Goal: Transaction & Acquisition: Obtain resource

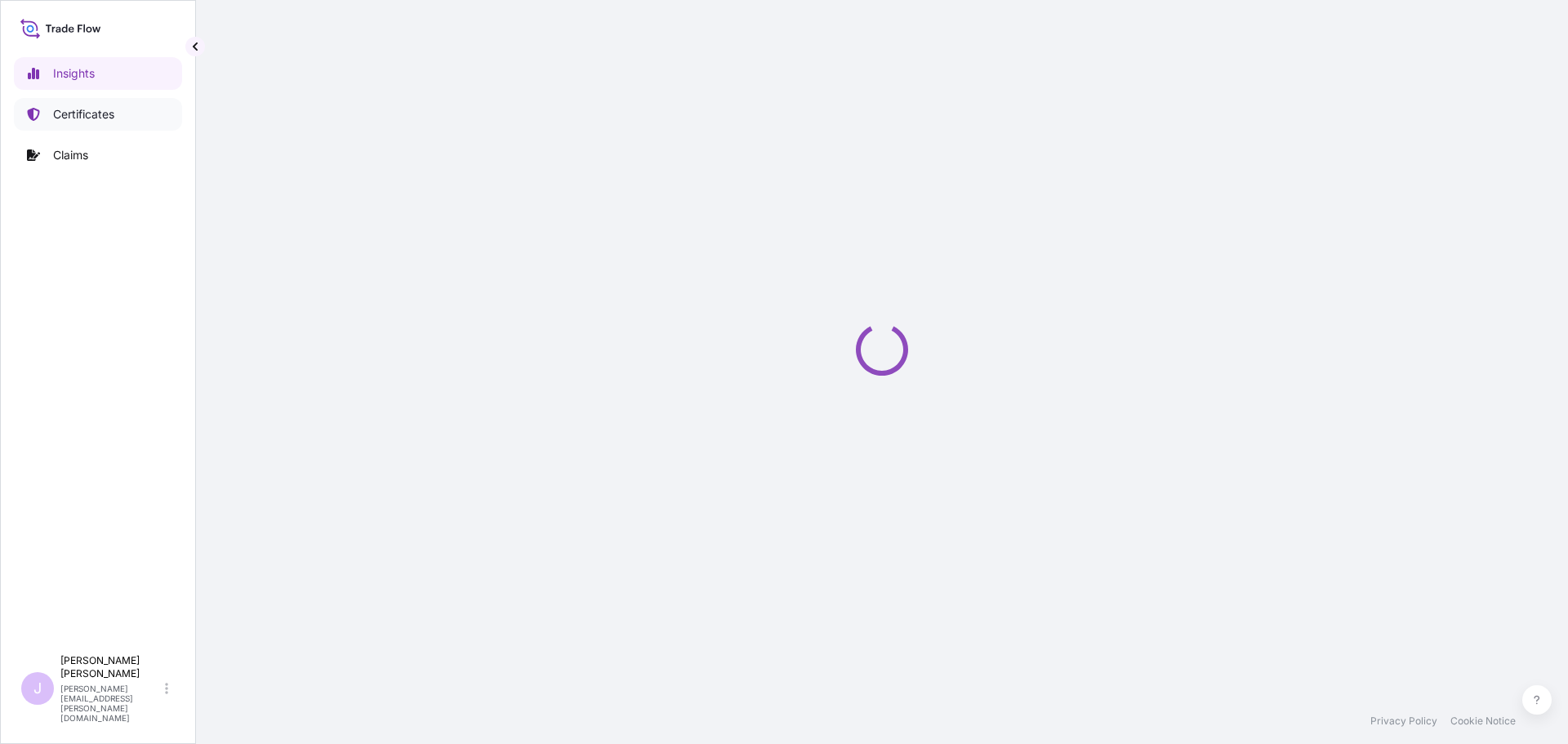
click at [107, 115] on p "Certificates" at bounding box center [84, 115] width 62 height 17
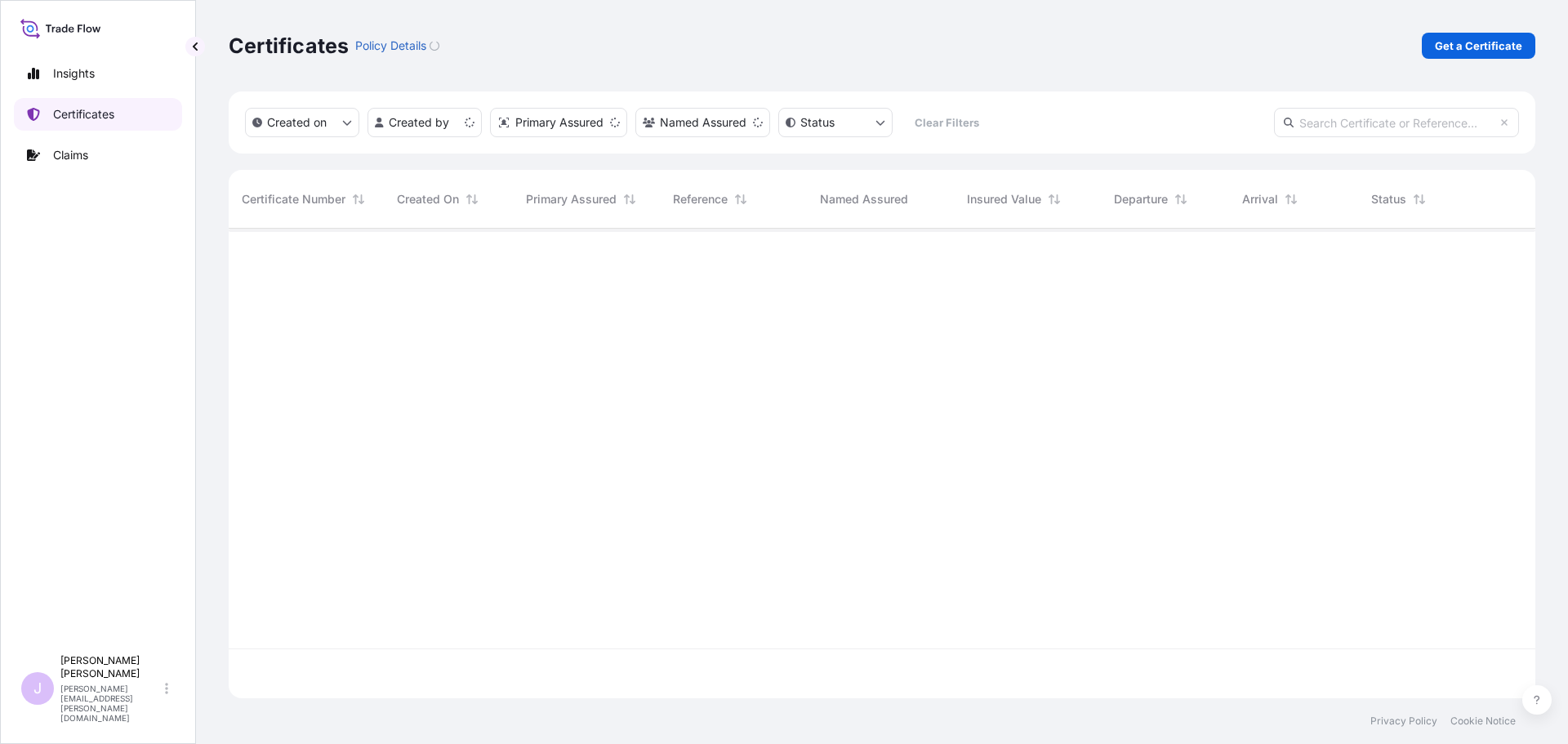
scroll to position [467, 1294]
click at [1462, 51] on p "Get a Certificate" at bounding box center [1478, 46] width 87 height 17
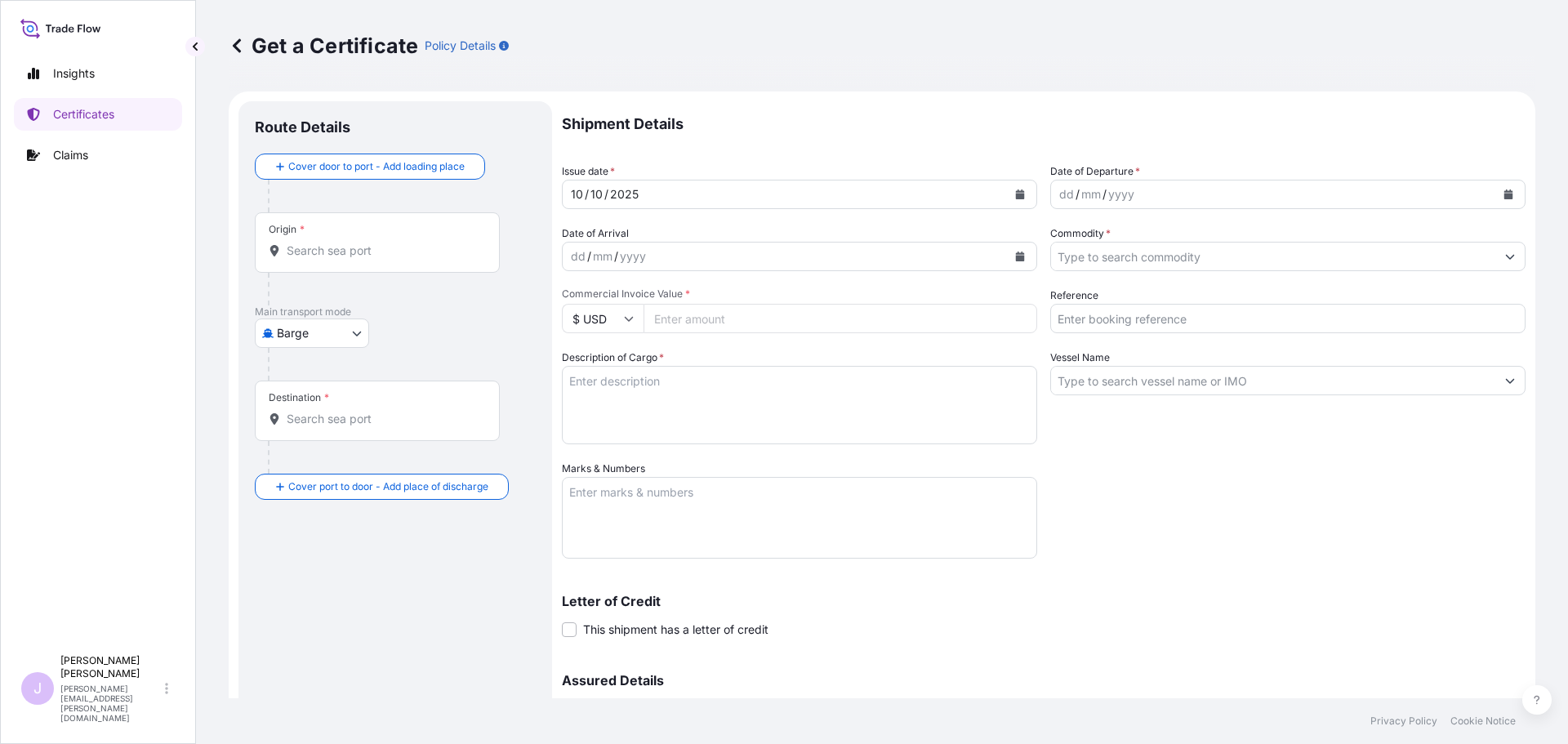
click at [330, 329] on body "Insights Certificates Claims J Juliana Rodriguez juliana.rodriguez@seaboardtrad…" at bounding box center [784, 372] width 1568 height 744
click at [330, 469] on span "Ocean Vessel" at bounding box center [321, 464] width 73 height 17
select select "Ocean Vessel"
click at [370, 255] on input "Origin *" at bounding box center [383, 257] width 193 height 17
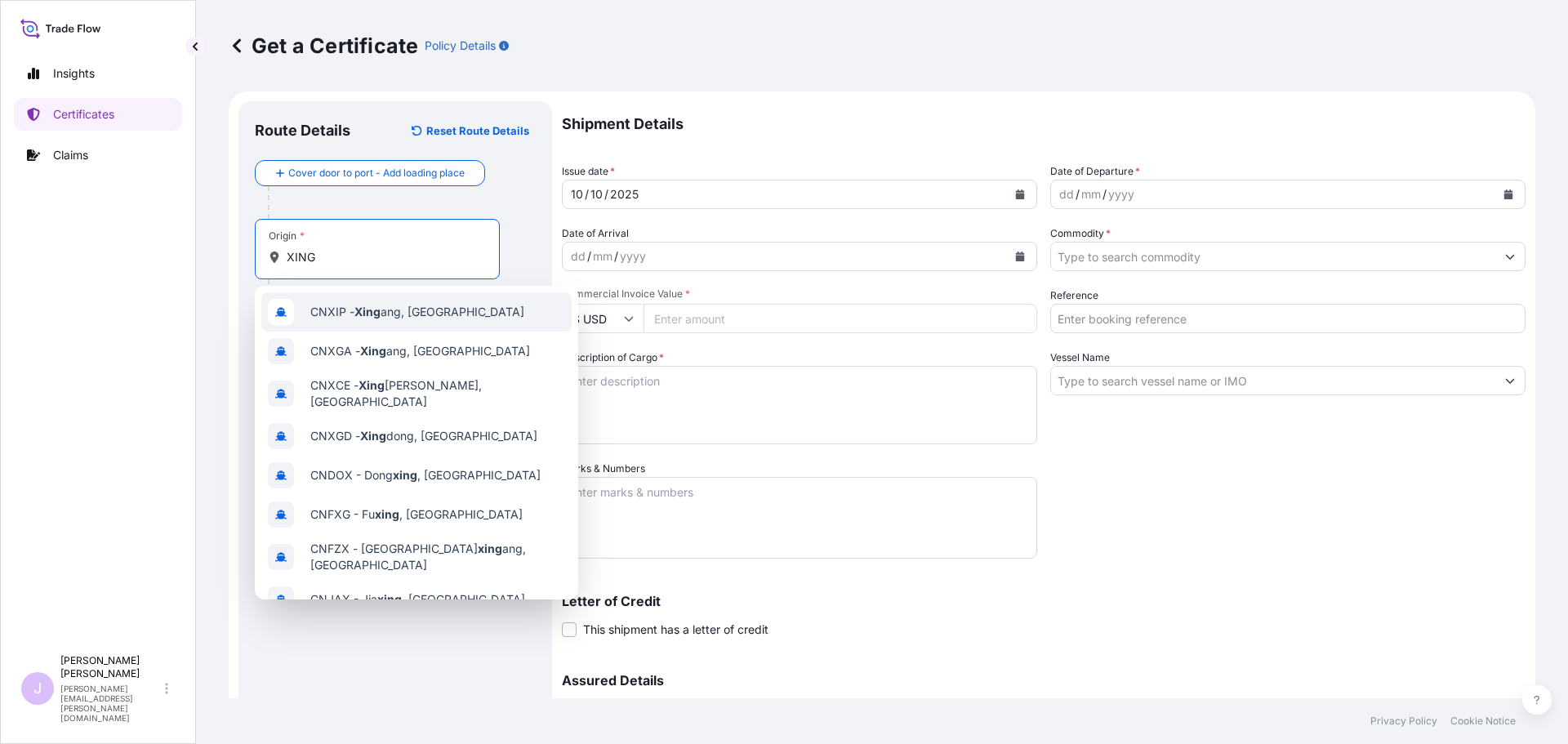
click at [370, 298] on div "CNXIP - Xing ang, China" at bounding box center [417, 311] width 310 height 39
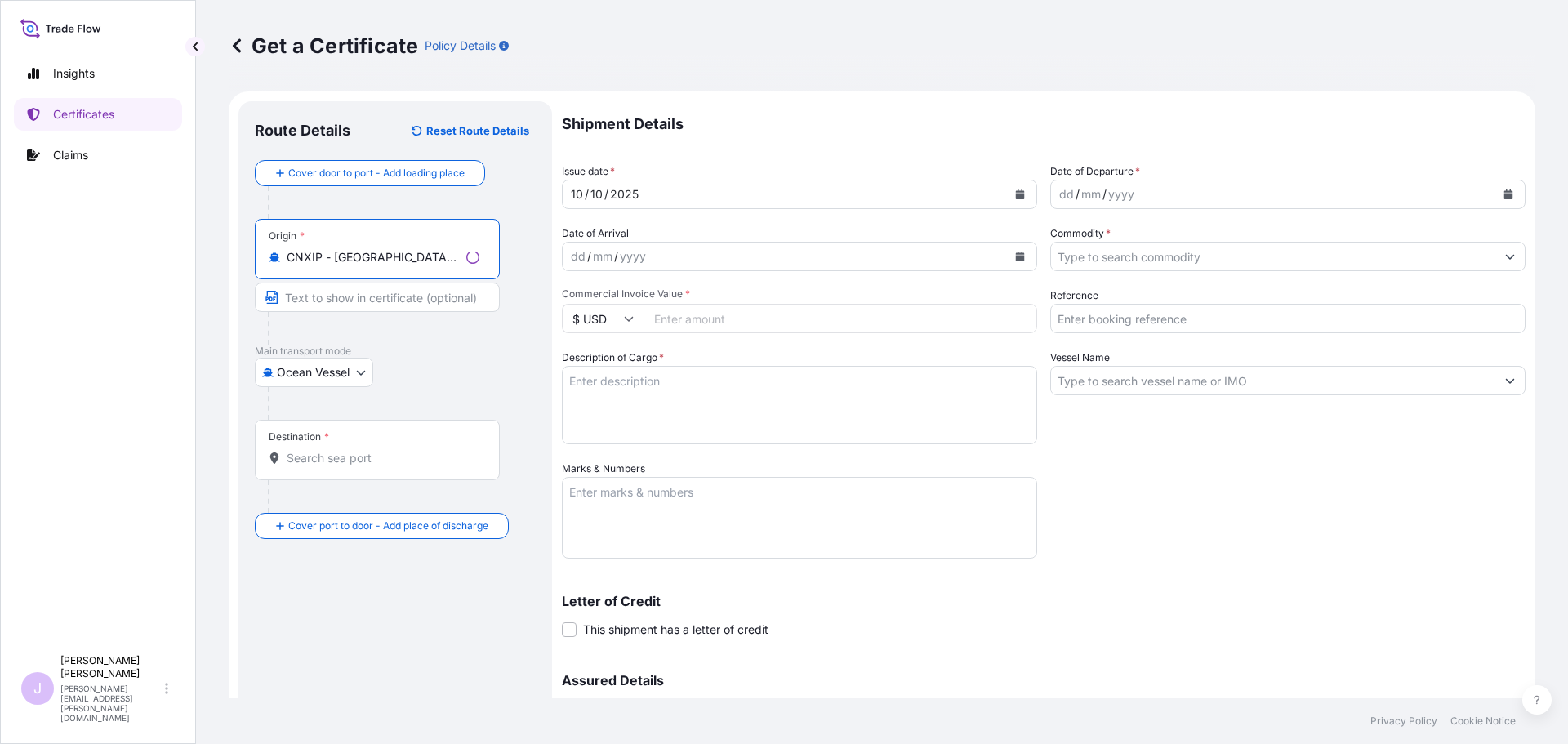
type input "CNXIP - Xingang, China"
click at [291, 462] on input "Destination *" at bounding box center [383, 458] width 193 height 17
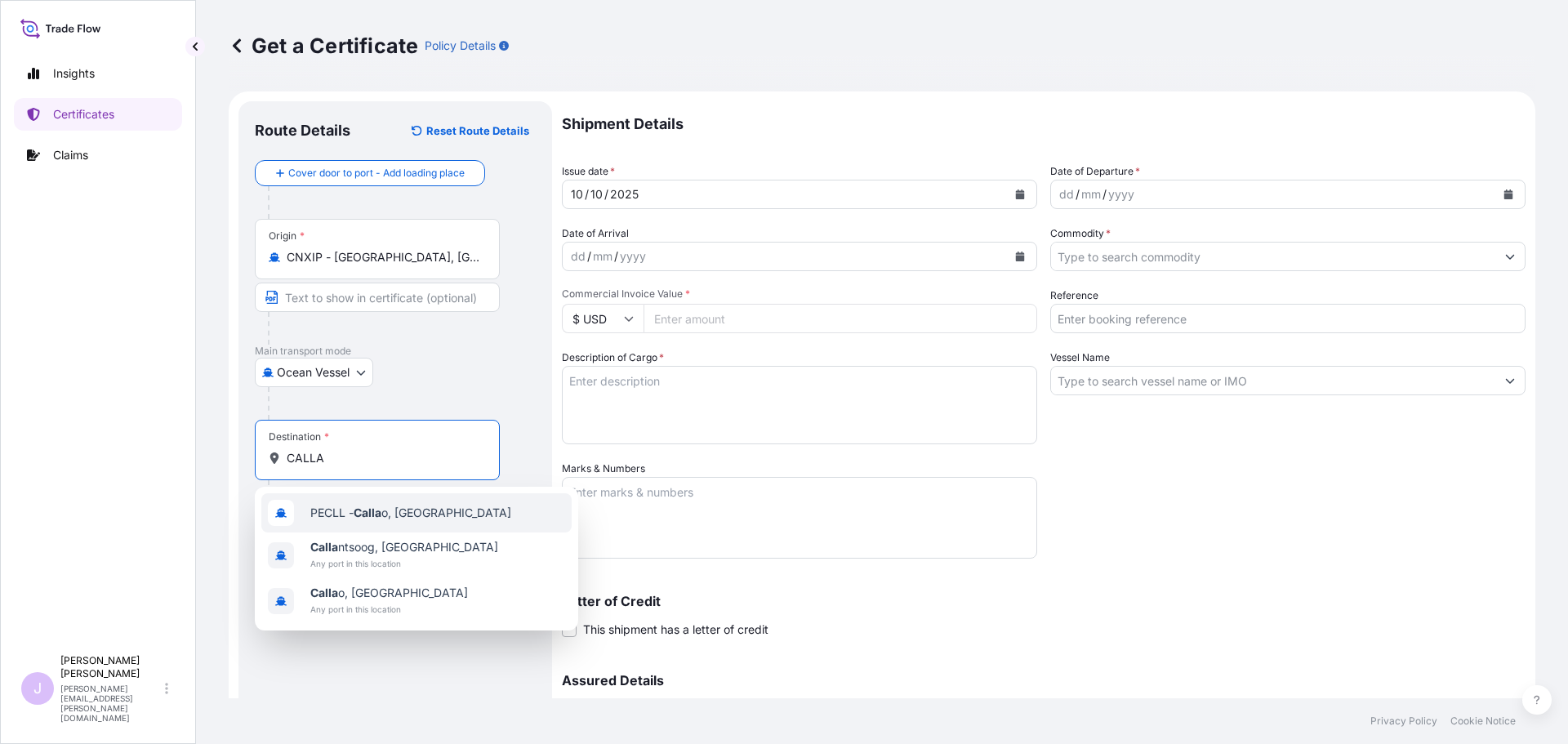
click at [321, 502] on div "PECLL - Calla o, Peru" at bounding box center [417, 513] width 310 height 39
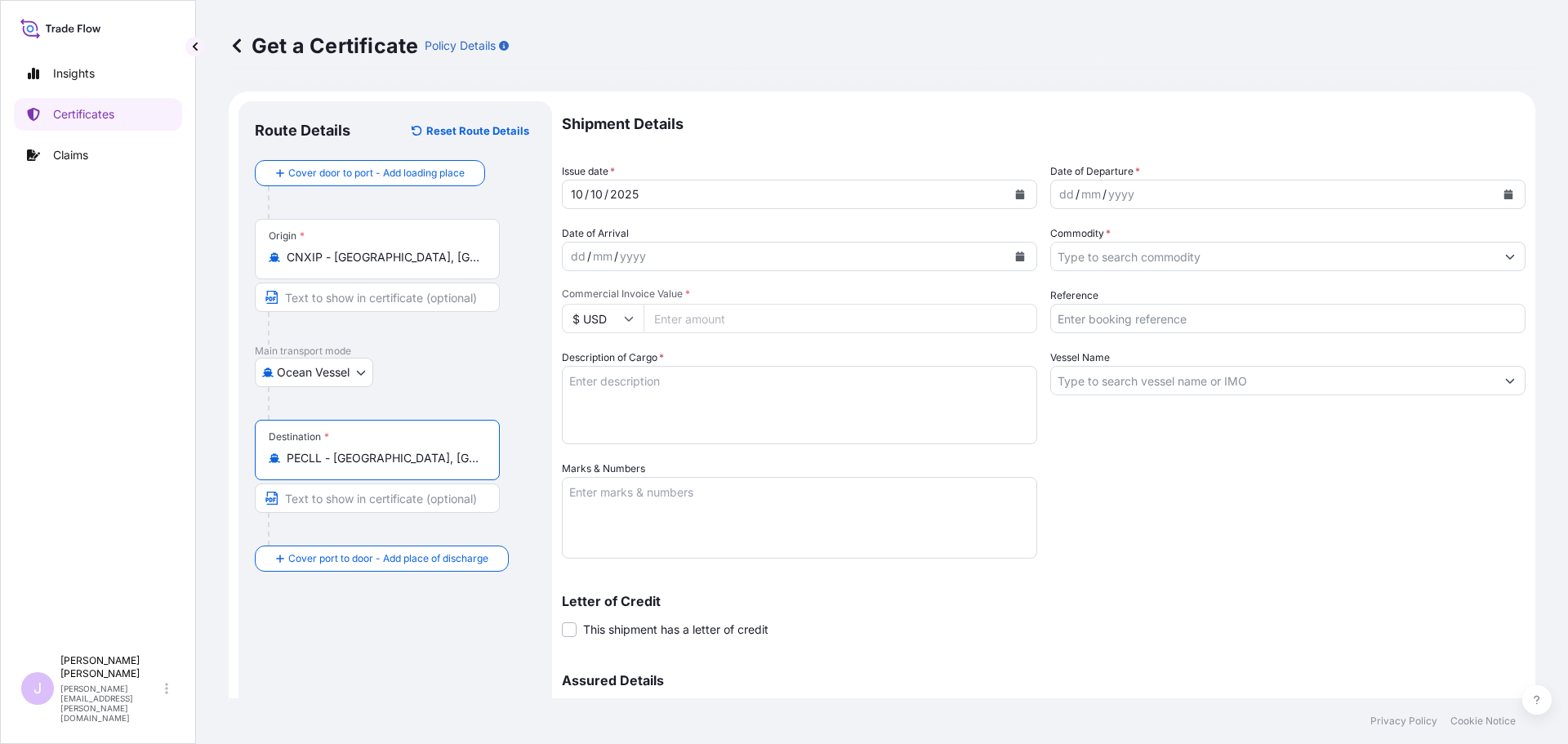
type input "PECLL - Callao, Peru"
click at [1504, 196] on icon "Calendar" at bounding box center [1508, 194] width 9 height 10
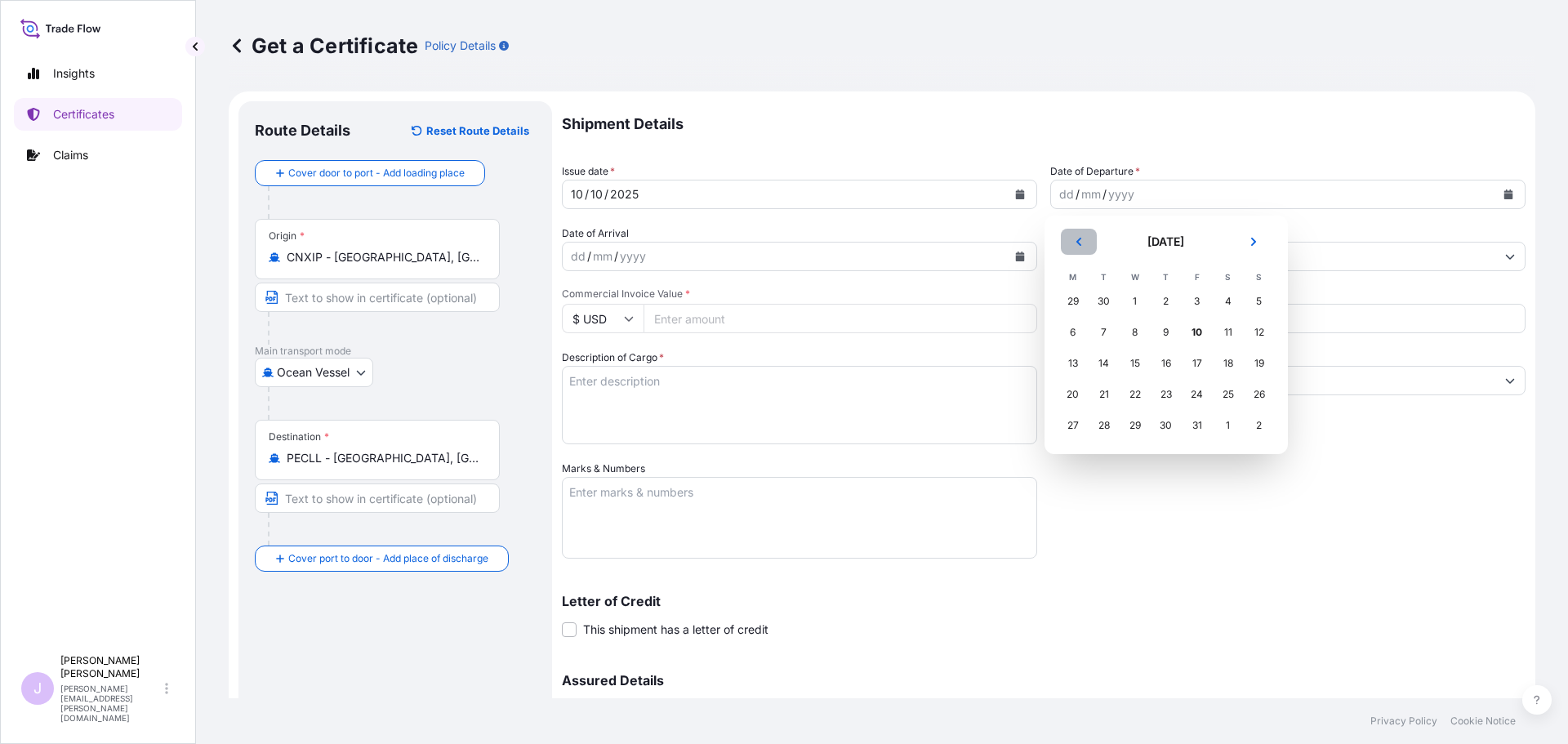
click at [1075, 248] on button "Previous" at bounding box center [1078, 242] width 36 height 26
click at [1216, 396] on div "27" at bounding box center [1228, 395] width 29 height 29
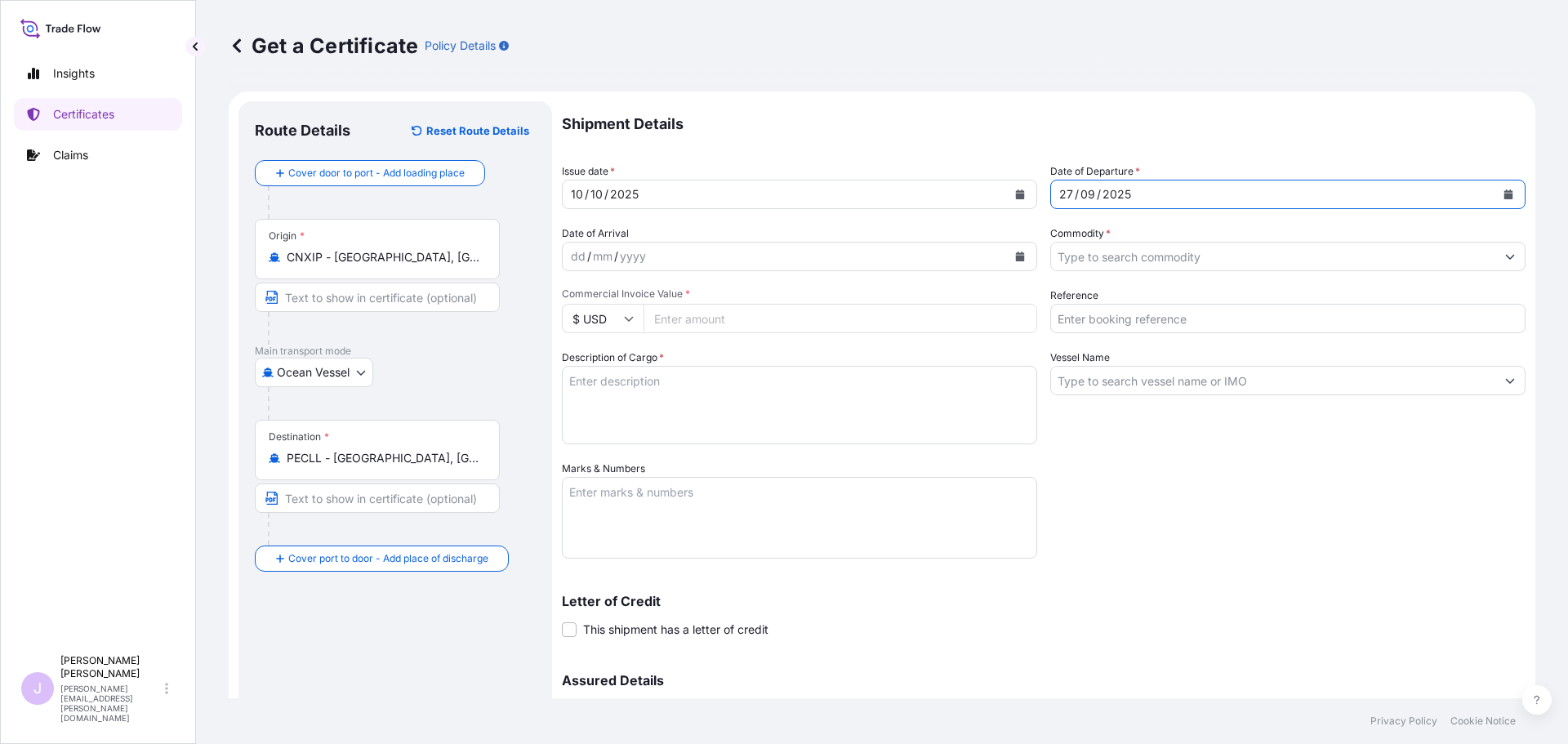
click at [1188, 261] on input "Commodity *" at bounding box center [1273, 256] width 444 height 29
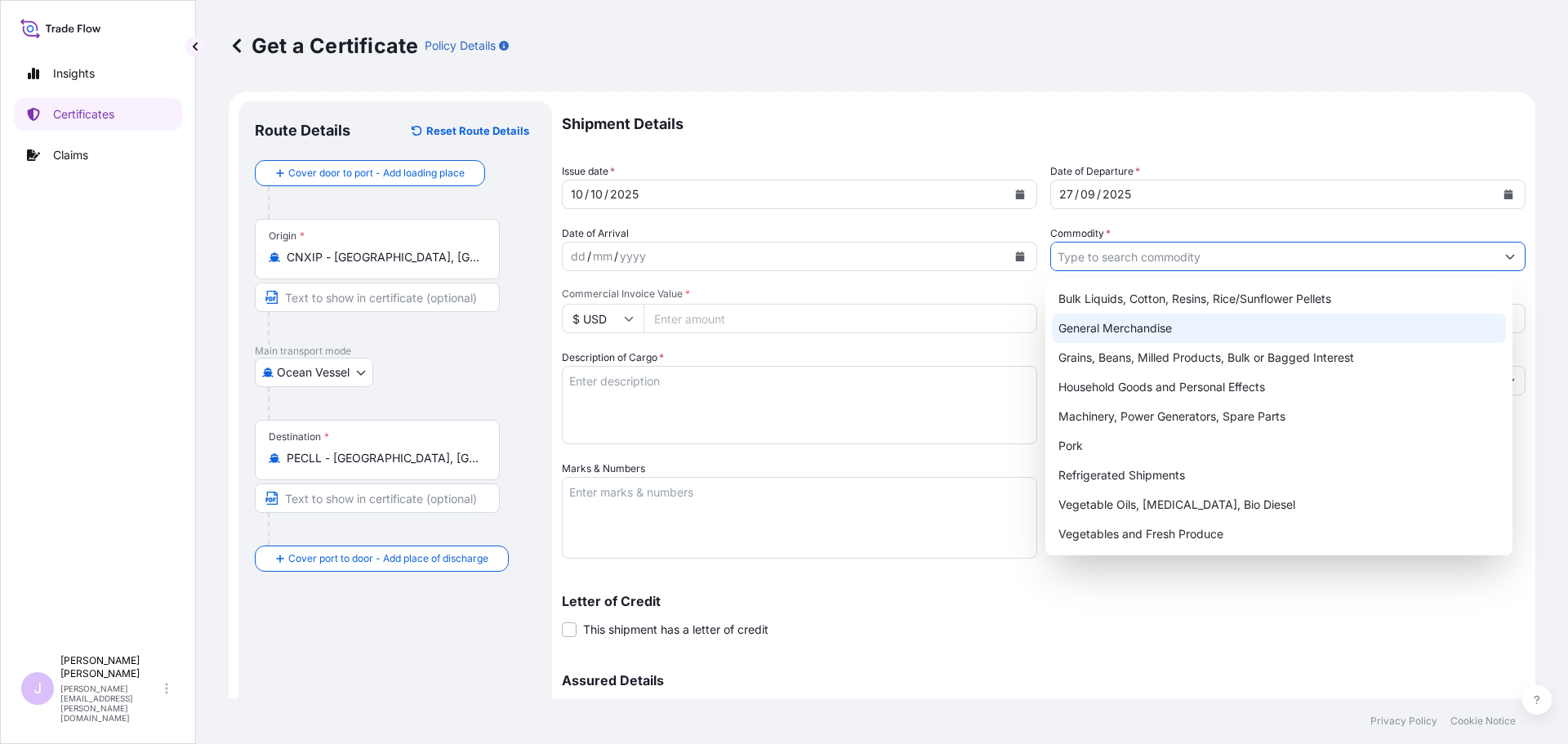
click at [1135, 333] on div "General Merchandise" at bounding box center [1279, 329] width 454 height 29
type input "General Merchandise"
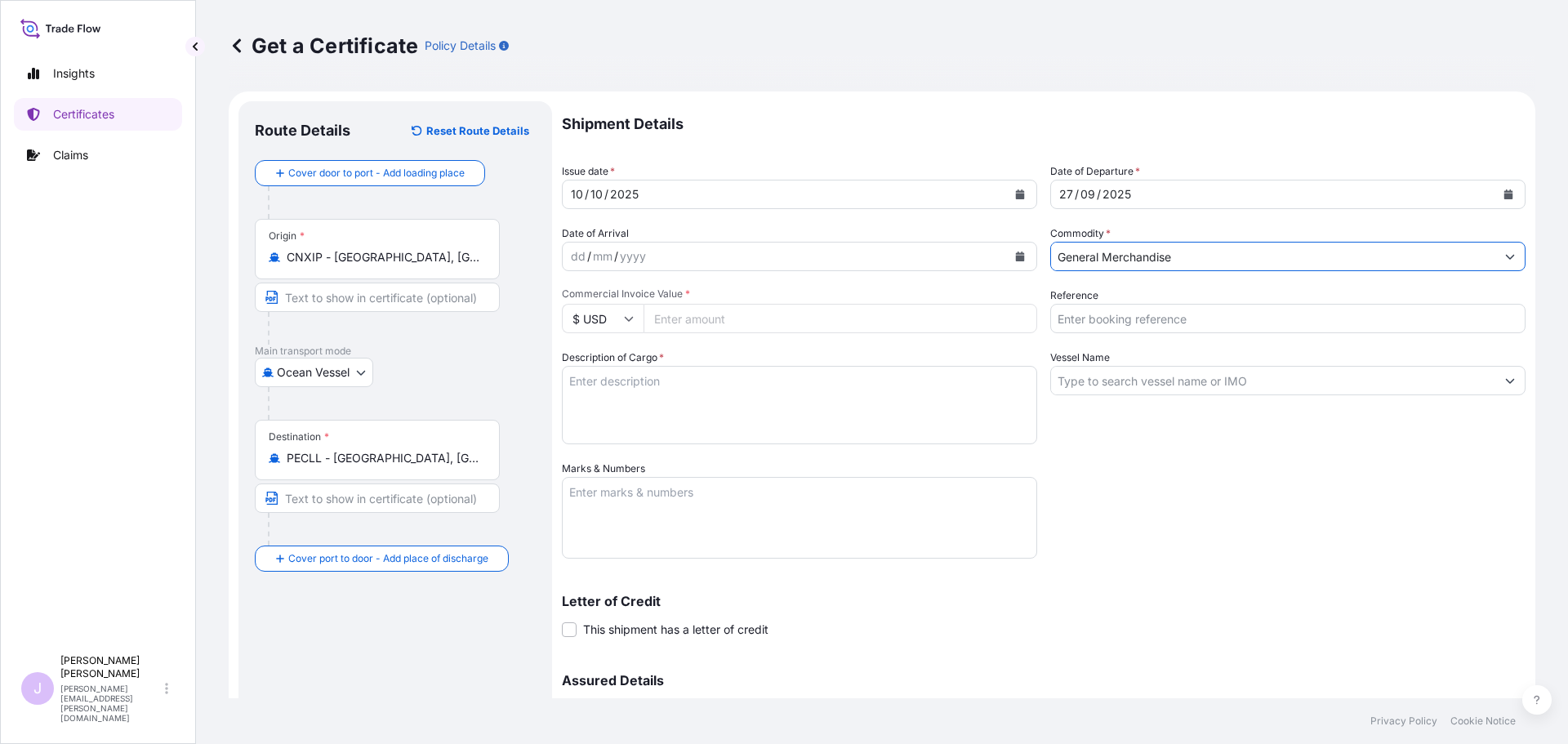
click at [1130, 333] on input "Reference" at bounding box center [1288, 319] width 476 height 29
type input "FA14906"
click at [1142, 386] on input "Vessel Name" at bounding box center [1273, 380] width 444 height 29
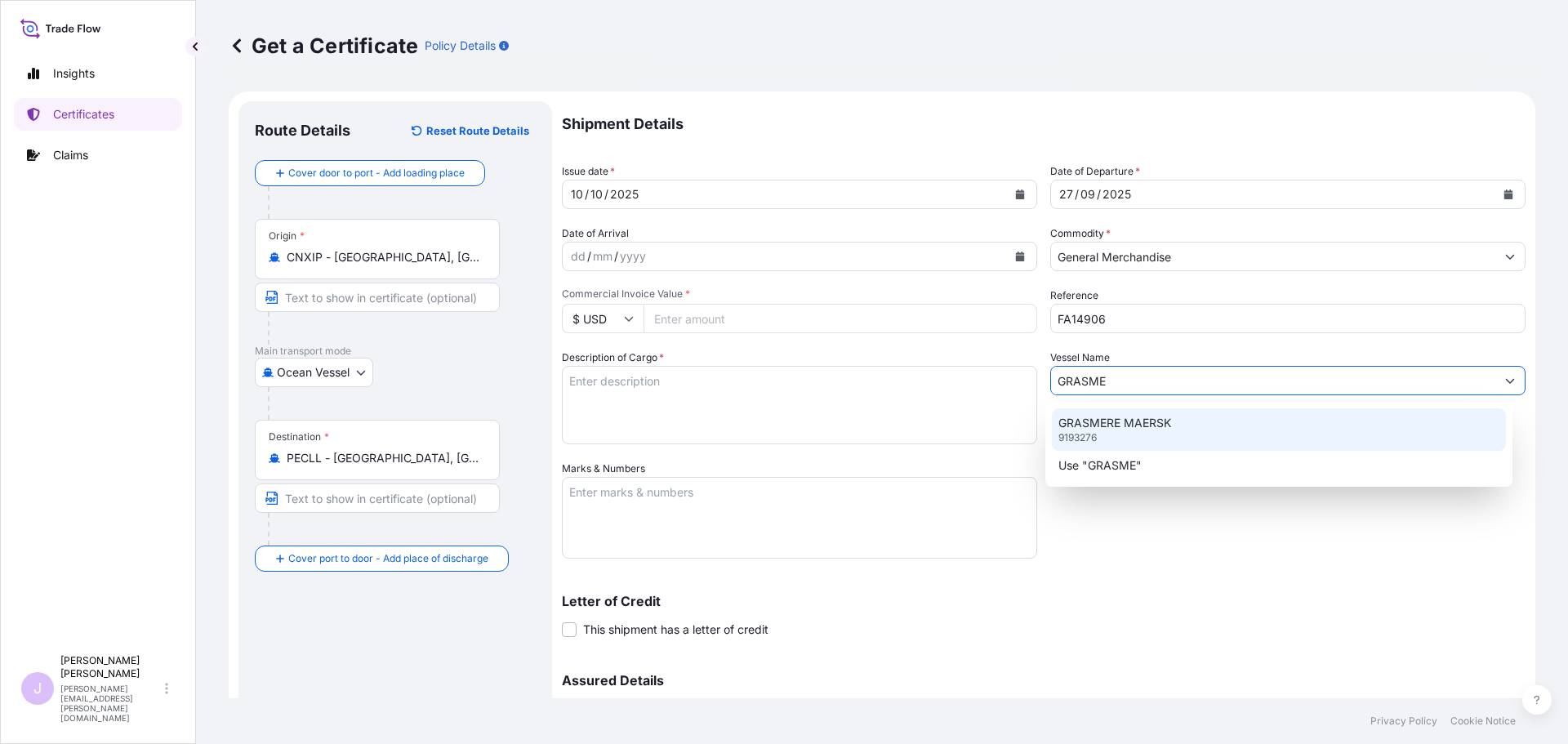
click at [1135, 414] on div "GRASMERE MAERSK 9193276" at bounding box center [1279, 430] width 454 height 42
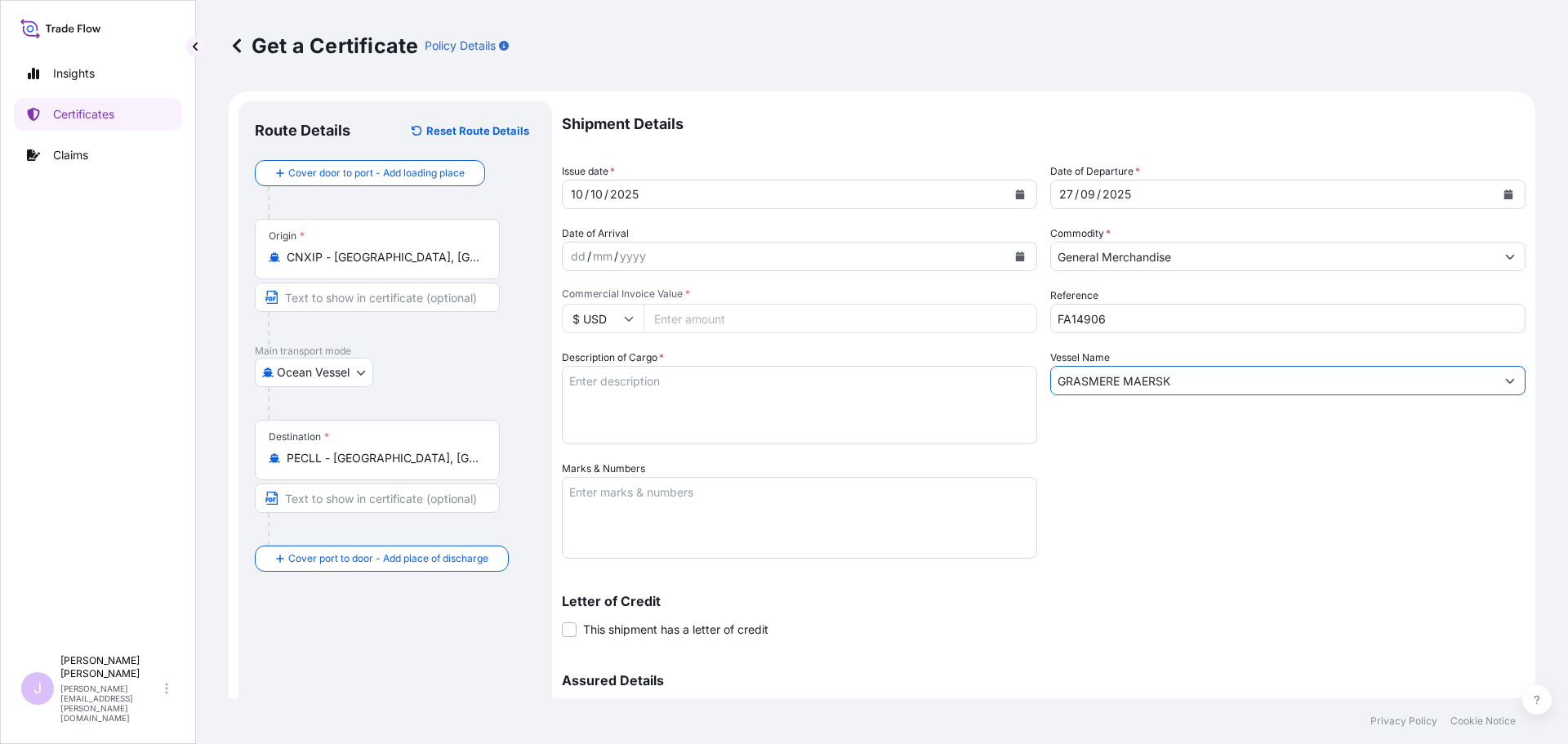
type input "GRASMERE MAERSK"
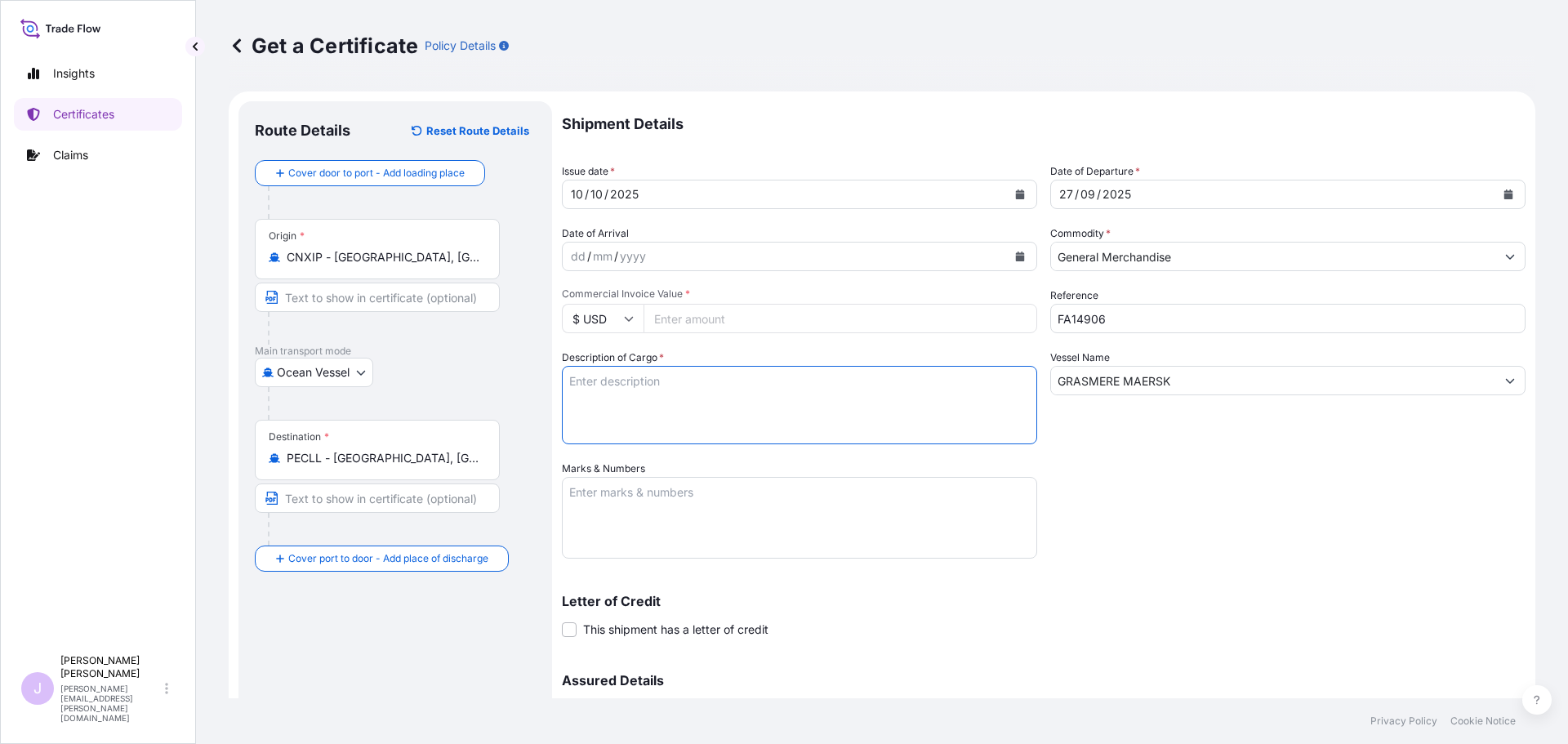
click at [684, 389] on textarea "Description of Cargo *" at bounding box center [800, 404] width 476 height 78
type textarea "L-VALINE 1160 BAGS X 25 KGS"
click at [686, 510] on textarea "Marks & Numbers" at bounding box center [800, 517] width 476 height 82
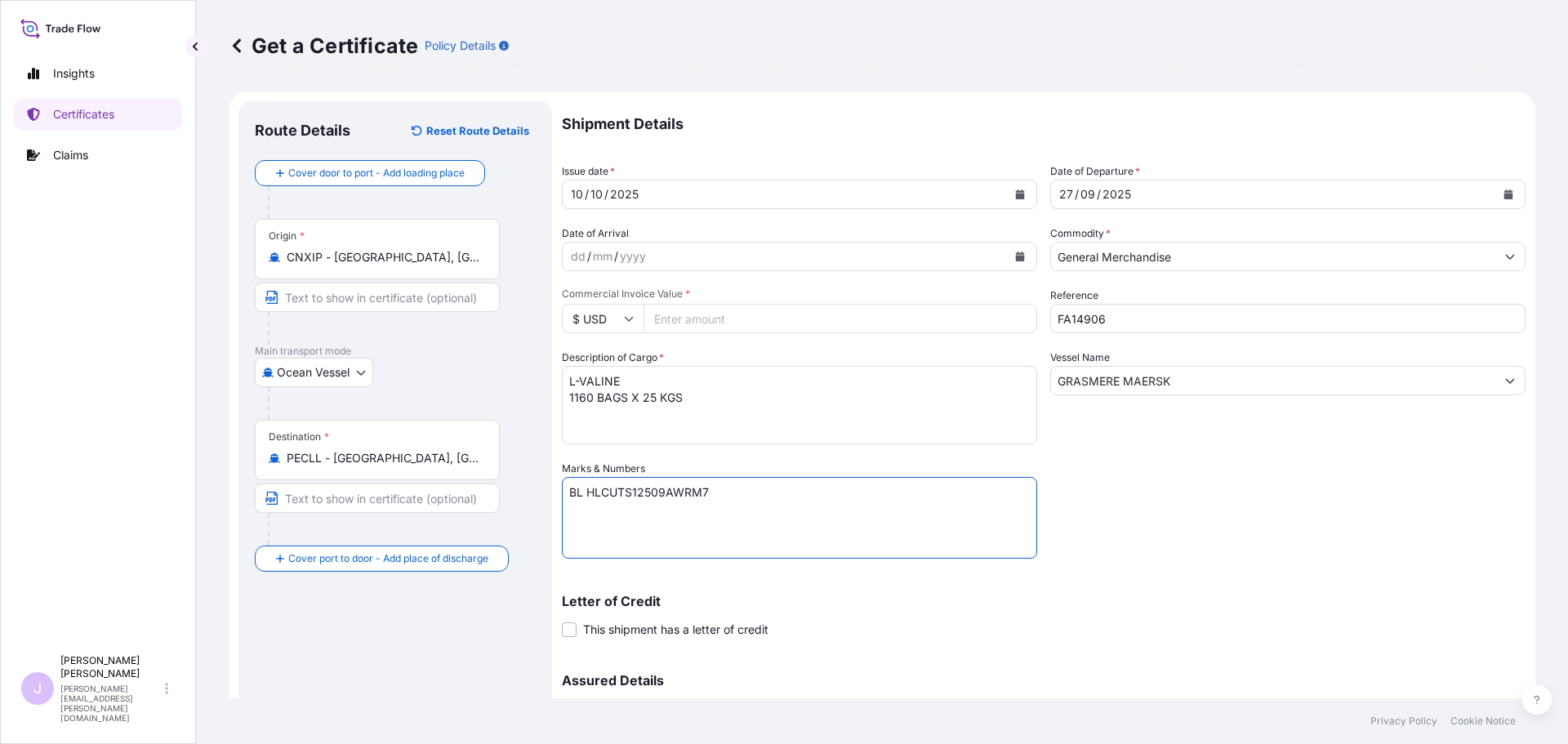
paste textarea "Seaboard Overseas Peru S.A. Av. Victor Andrés Belaúnde Nro. 332 Oficina 302 Tor…"
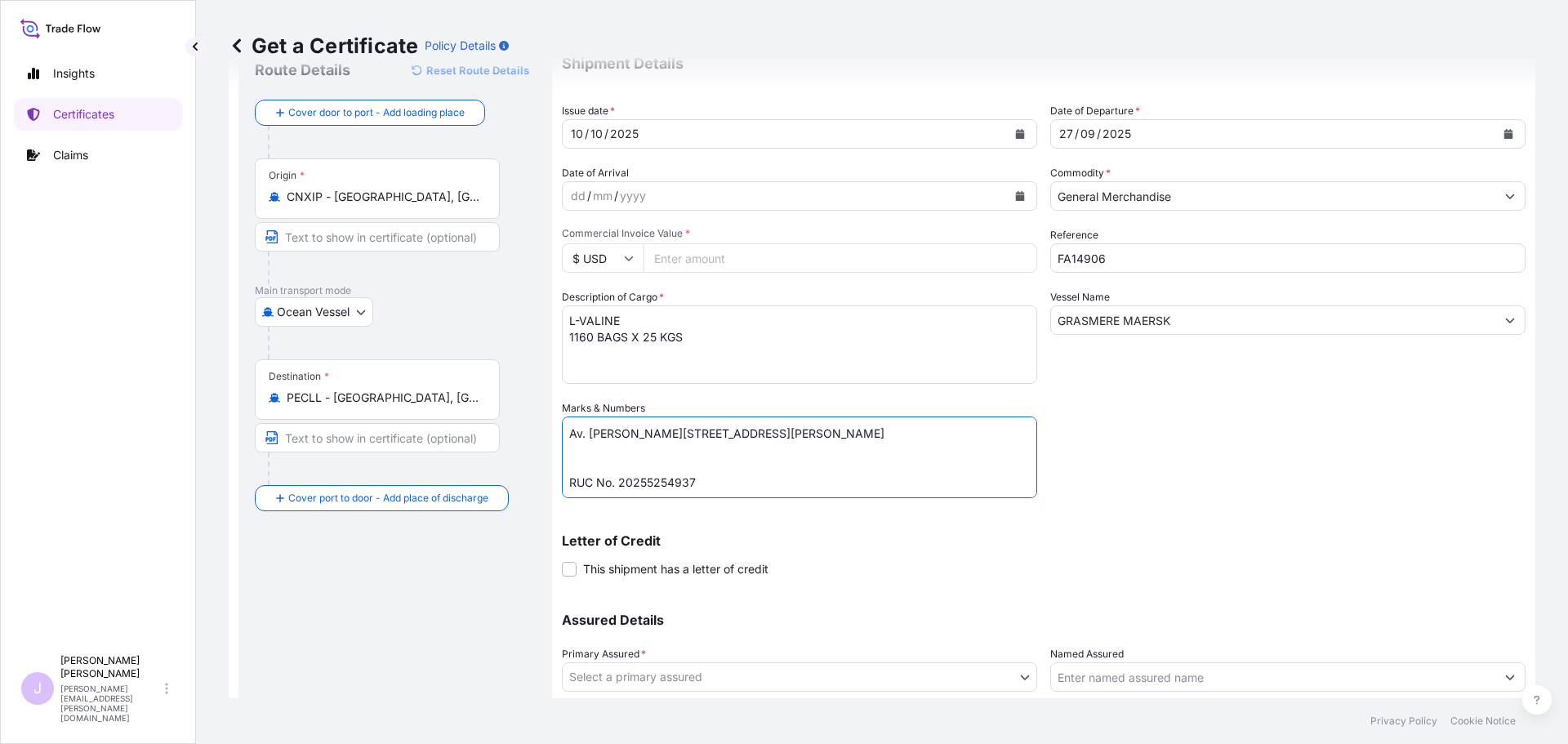
scroll to position [175, 0]
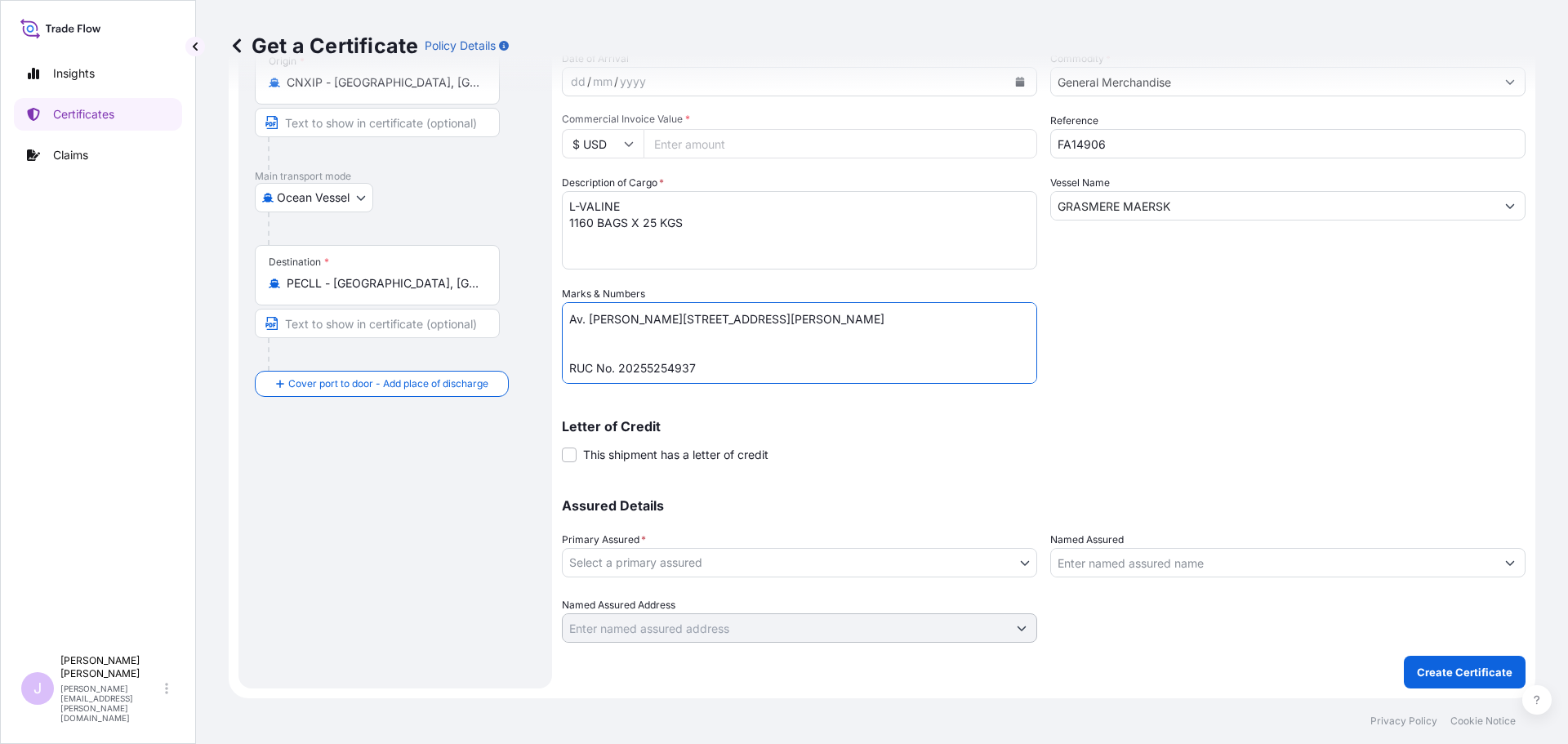
type textarea "BL HLCUTS12509AWRM7 Seaboard Overseas Peru S.A. Av. Victor Andrés Belaúnde Nro.…"
click at [994, 562] on body "Insights Certificates Claims J Juliana Rodriguez juliana.rodriguez@seaboardtrad…" at bounding box center [784, 372] width 1568 height 744
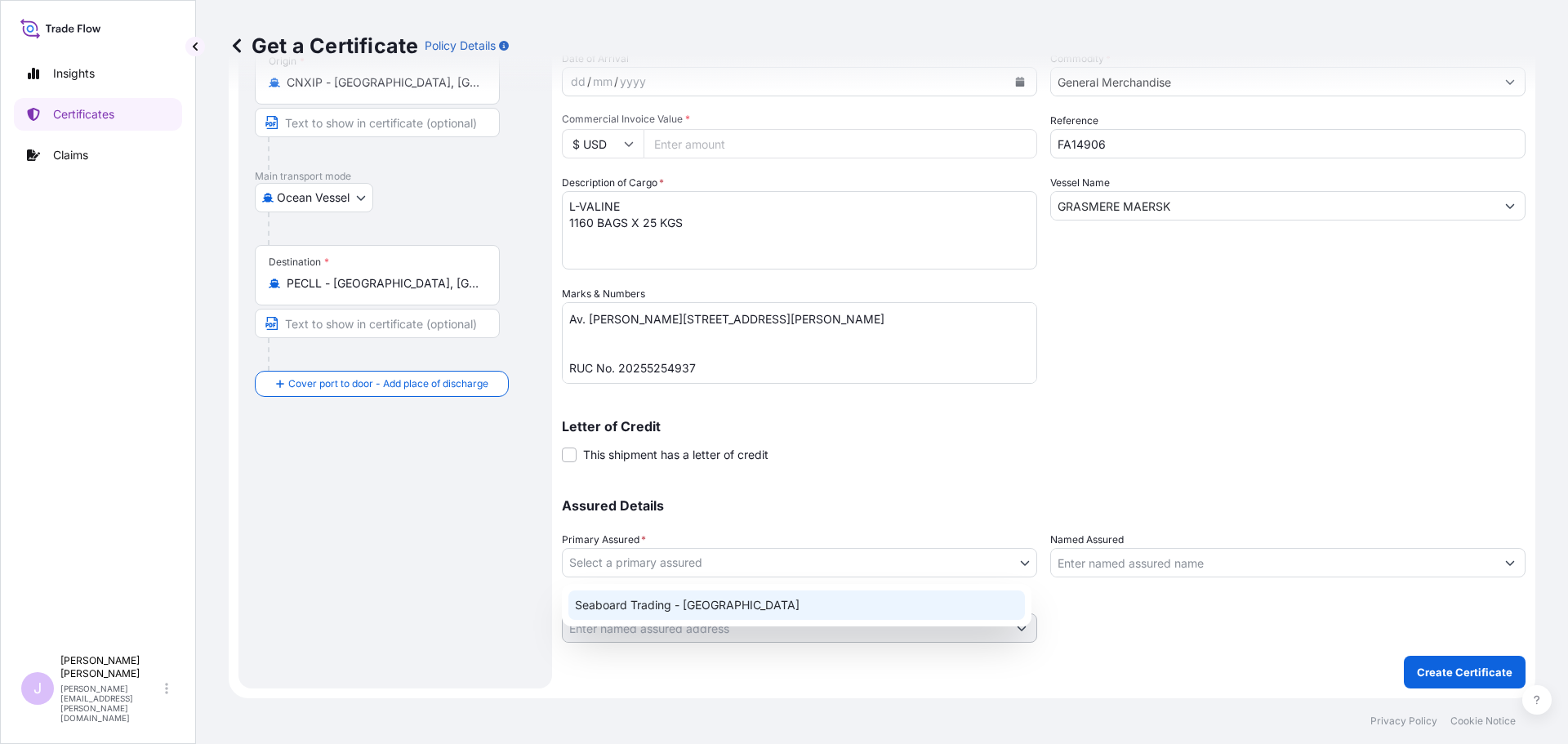
click at [847, 595] on div "Seaboard Trading - Colombia" at bounding box center [796, 605] width 456 height 29
select select "31639"
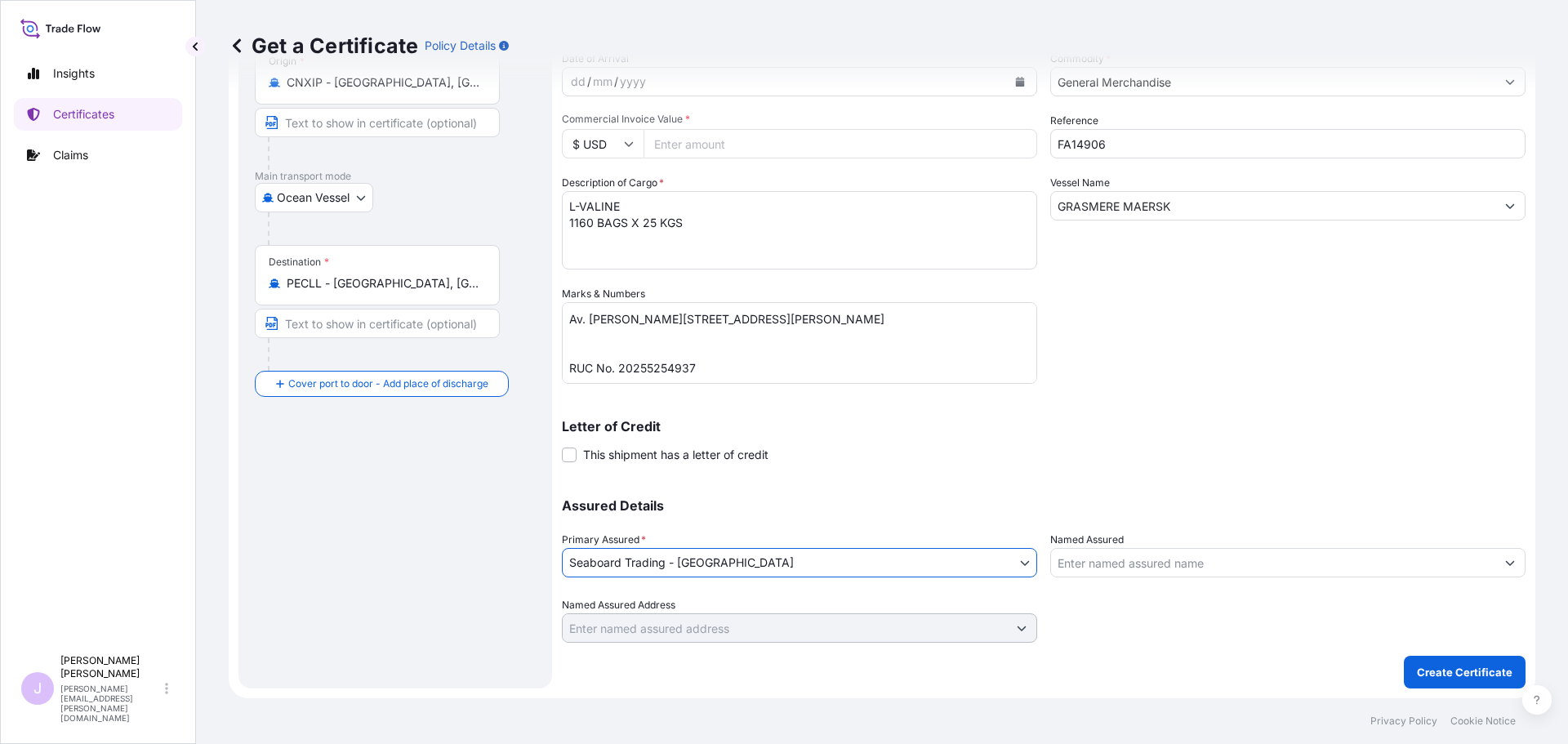
click at [1099, 567] on input "Named Assured" at bounding box center [1273, 563] width 444 height 29
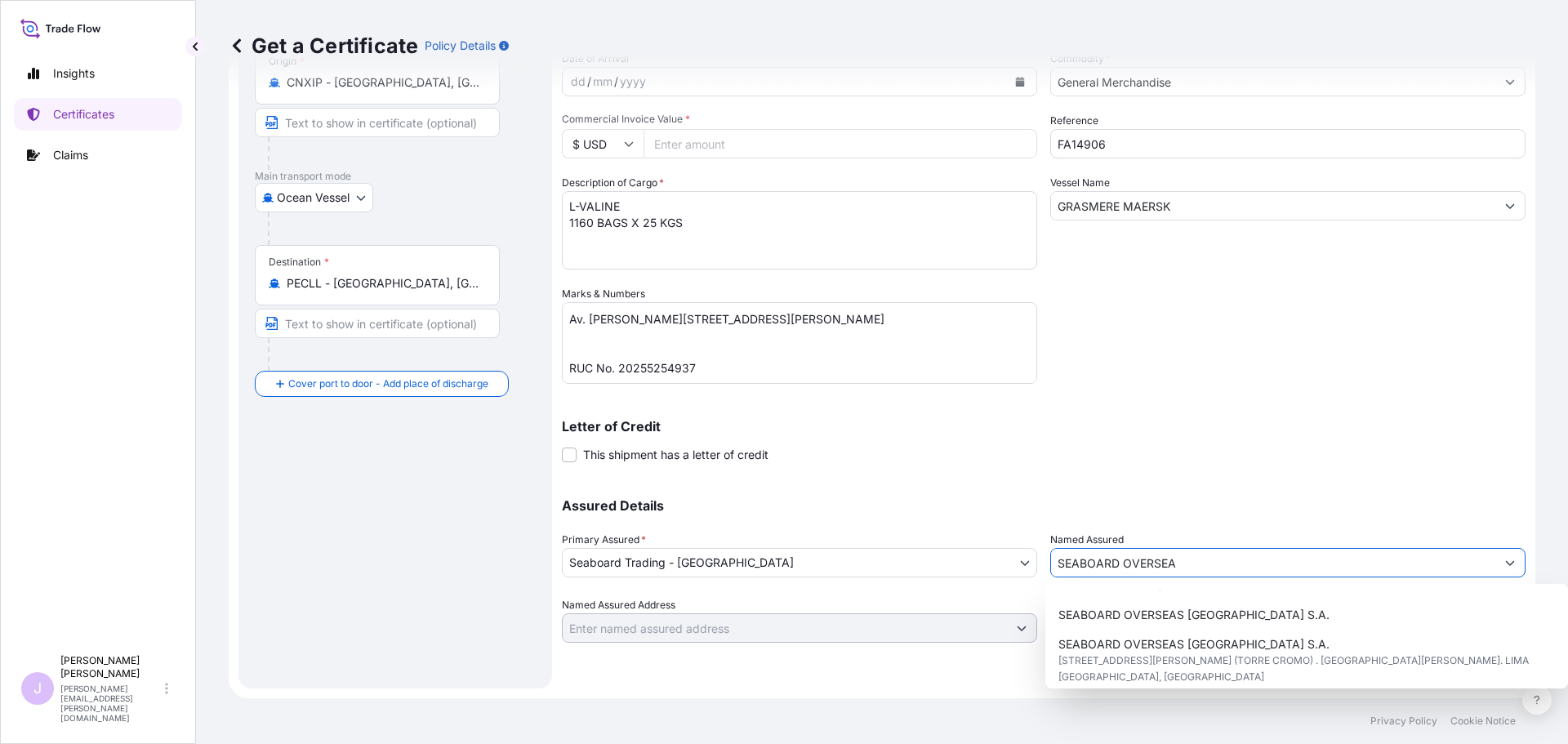
scroll to position [255, 0]
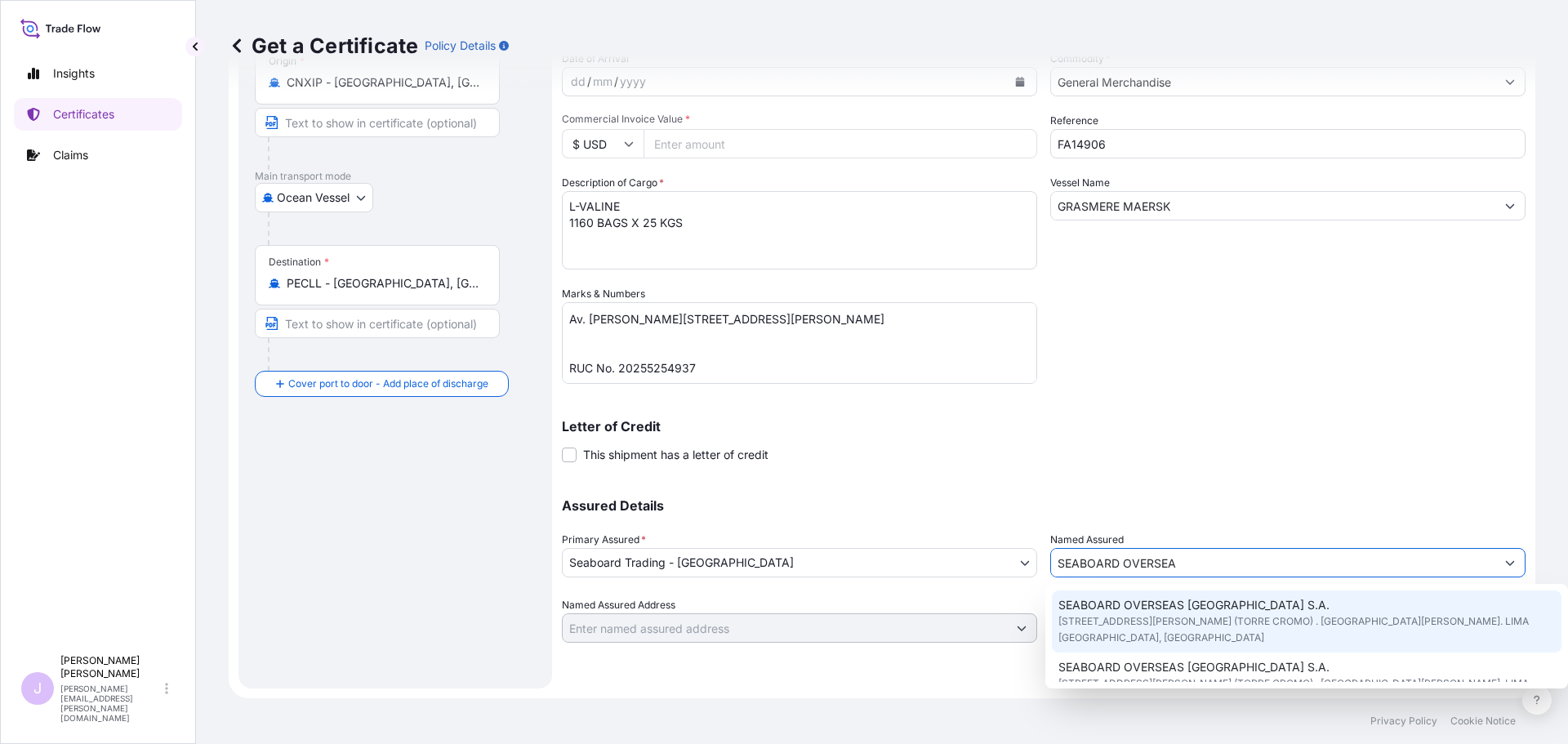
click at [1238, 618] on span "AV.VICTOR ANDRES BELAUNDE Nro. 332 Int. 302 (TORRE CROMO) . SAN ISIDRO. LIMA PE…" at bounding box center [1307, 630] width 498 height 33
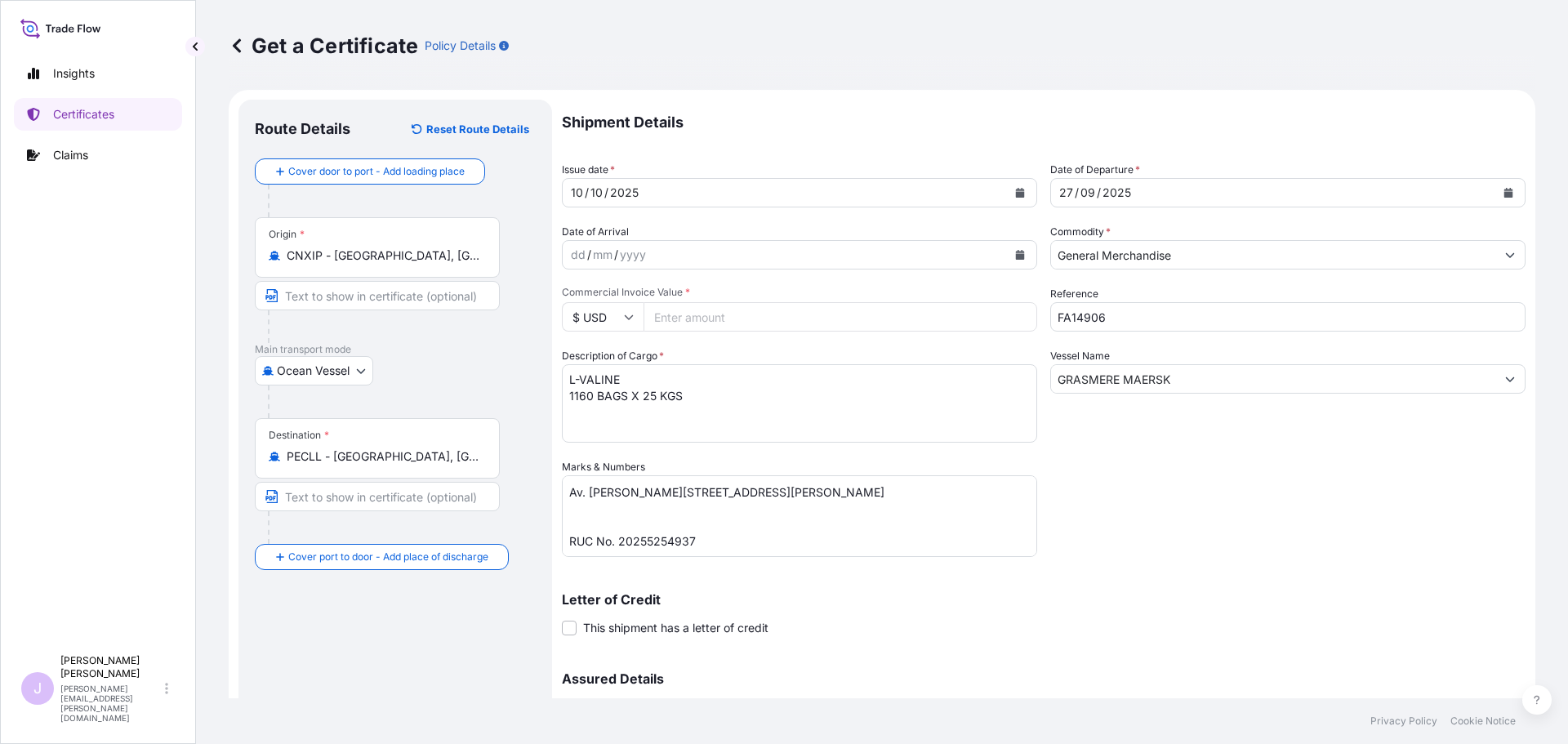
scroll to position [0, 0]
type input "SEABOARD OVERSEAS PERU S.A."
click at [728, 319] on input "Commercial Invoice Value *" at bounding box center [837, 319] width 388 height 29
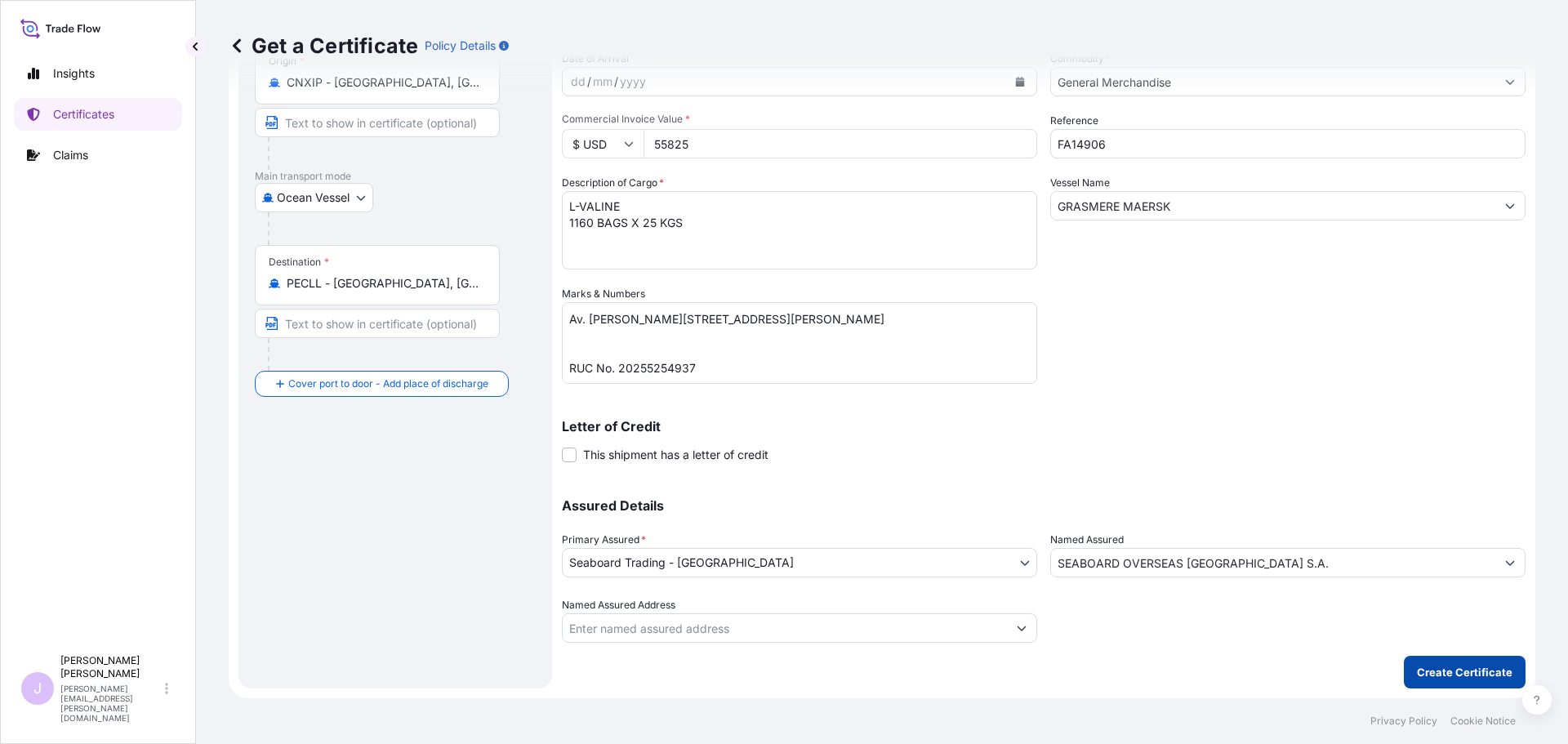
type input "55825"
click at [1437, 671] on p "Create Certificate" at bounding box center [1464, 672] width 95 height 17
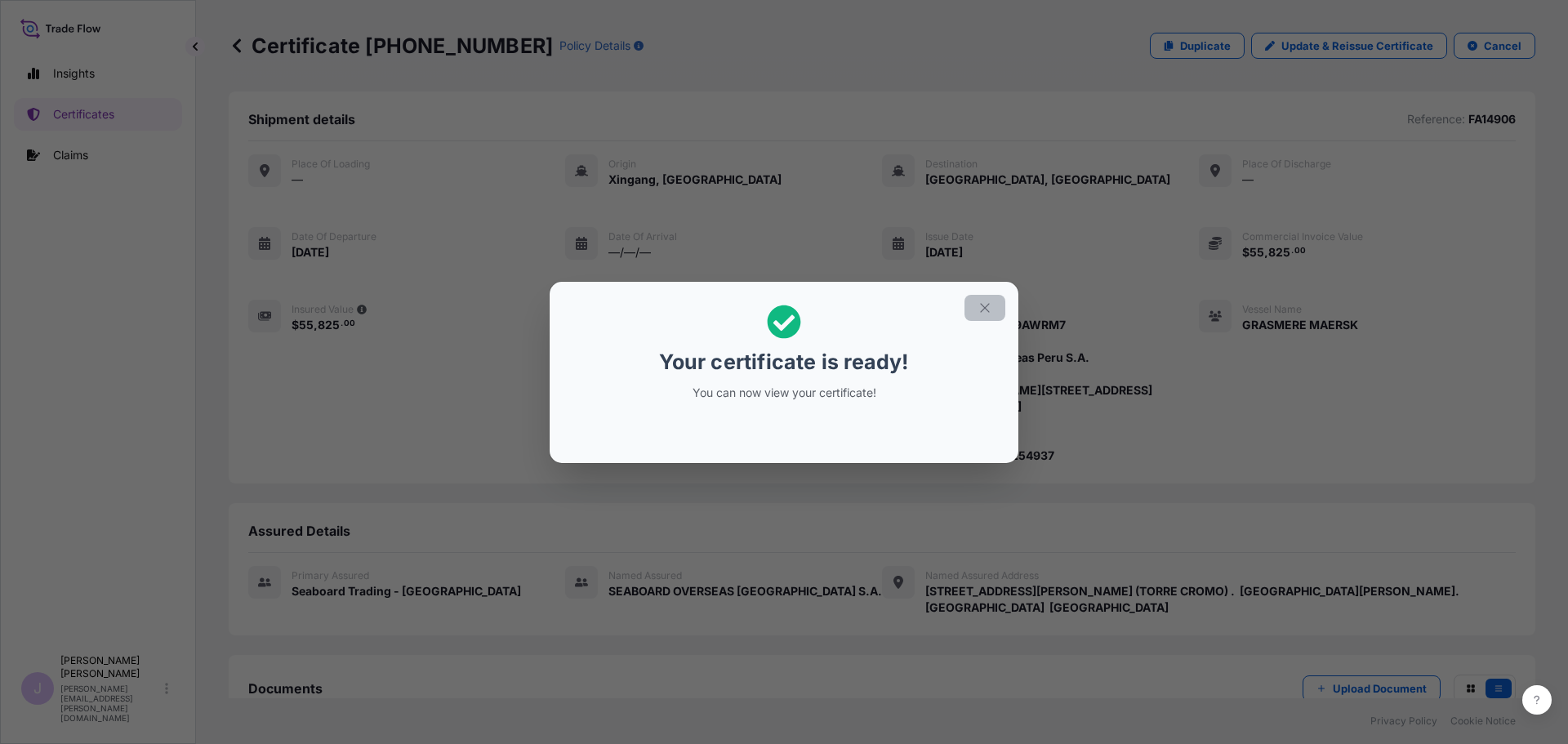
click at [984, 312] on icon "button" at bounding box center [985, 308] width 15 height 15
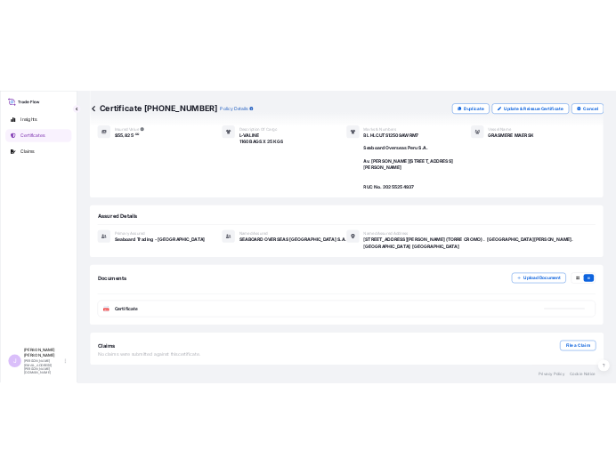
scroll to position [248, 0]
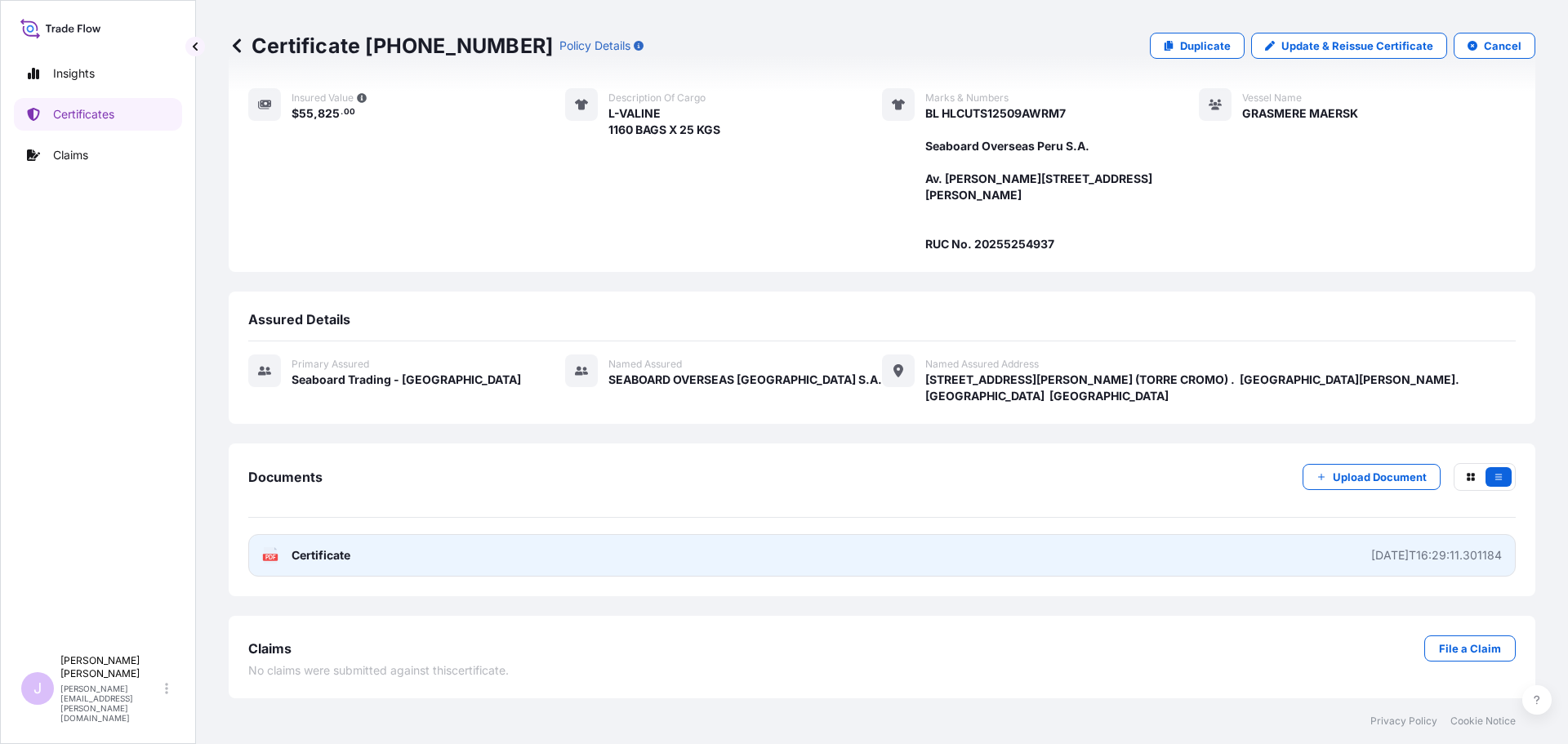
click at [810, 551] on link "PDF Certificate 2025-10-10T16:29:11.301184" at bounding box center [881, 556] width 1267 height 42
